Goal: Transaction & Acquisition: Download file/media

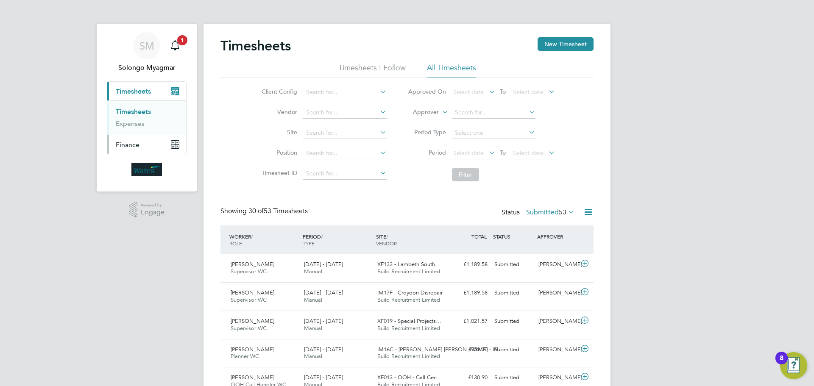
click at [134, 145] on span "Finance" at bounding box center [128, 145] width 24 height 8
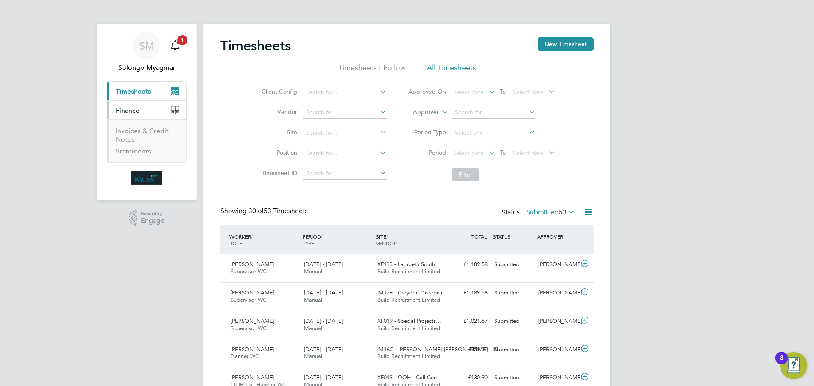
click at [124, 126] on ul "Invoices & Credit Notes Statements" at bounding box center [146, 141] width 79 height 43
click at [123, 134] on link "Invoices & Credit Notes" at bounding box center [142, 135] width 53 height 17
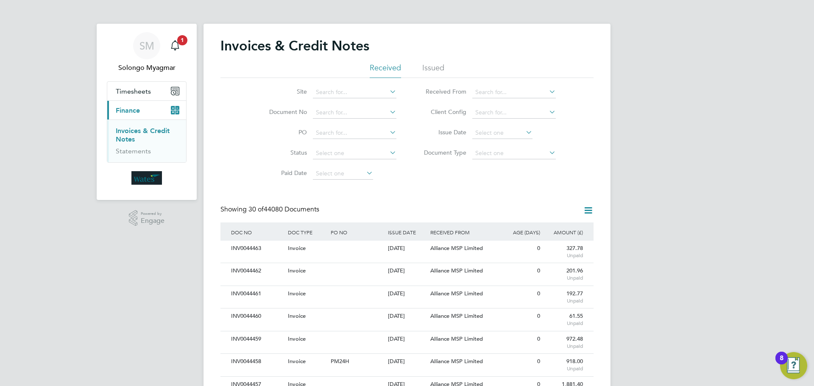
click at [524, 133] on icon at bounding box center [524, 132] width 0 height 12
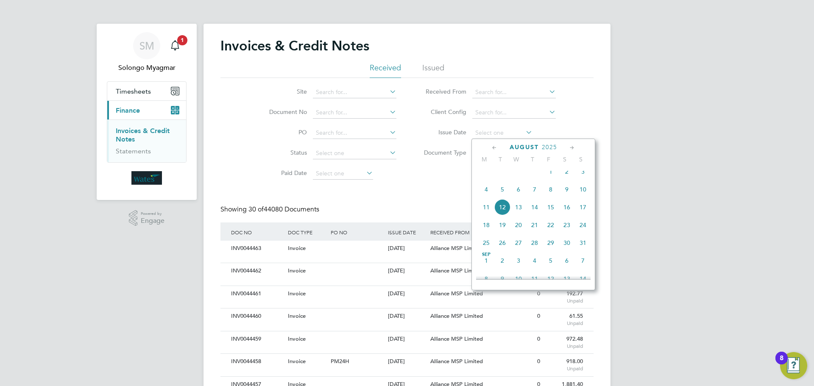
click at [504, 215] on span "12" at bounding box center [502, 207] width 16 height 16
type input "[DATE]"
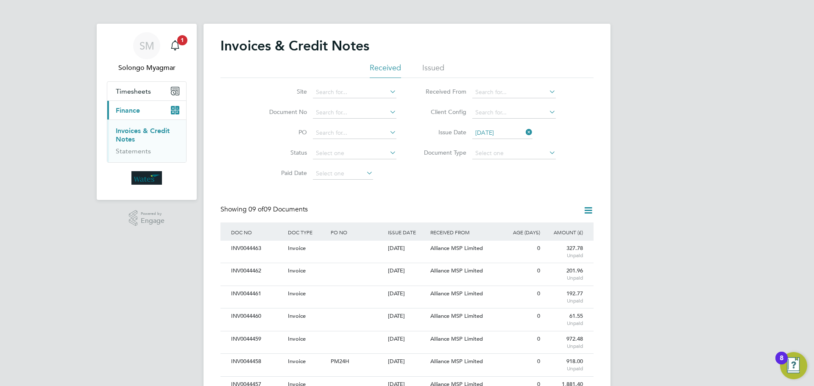
click at [589, 212] on icon at bounding box center [588, 210] width 11 height 11
click at [559, 231] on li "Download invoices" at bounding box center [553, 231] width 80 height 12
click at [524, 132] on icon at bounding box center [524, 132] width 0 height 12
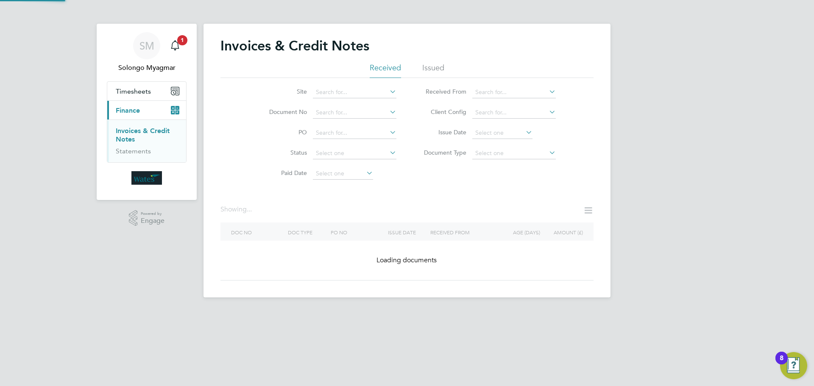
click at [524, 134] on icon at bounding box center [524, 132] width 0 height 12
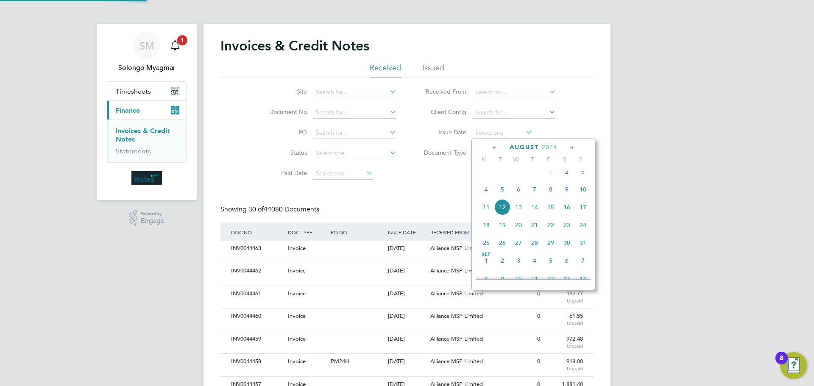
click at [488, 214] on span "11" at bounding box center [486, 207] width 16 height 16
type input "[DATE]"
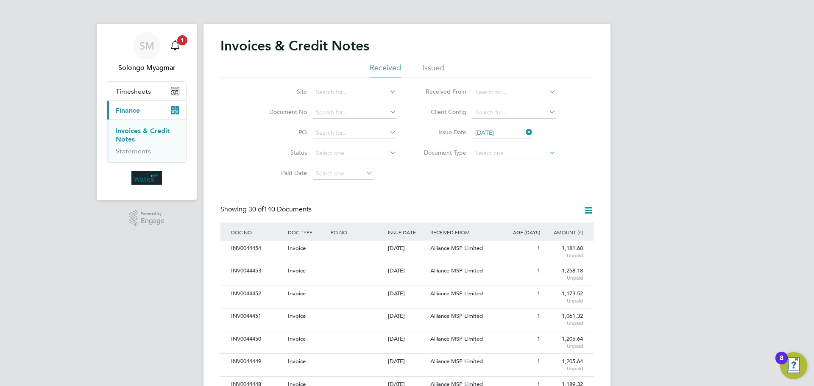
click at [589, 210] on icon at bounding box center [588, 210] width 11 height 11
click at [555, 233] on li "Download invoices" at bounding box center [553, 231] width 80 height 12
click at [588, 212] on icon at bounding box center [588, 210] width 11 height 11
click at [554, 231] on li "Download invoices" at bounding box center [553, 231] width 80 height 12
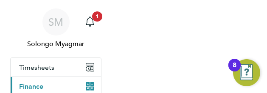
scroll to position [16, 38]
